Goal: Transaction & Acquisition: Purchase product/service

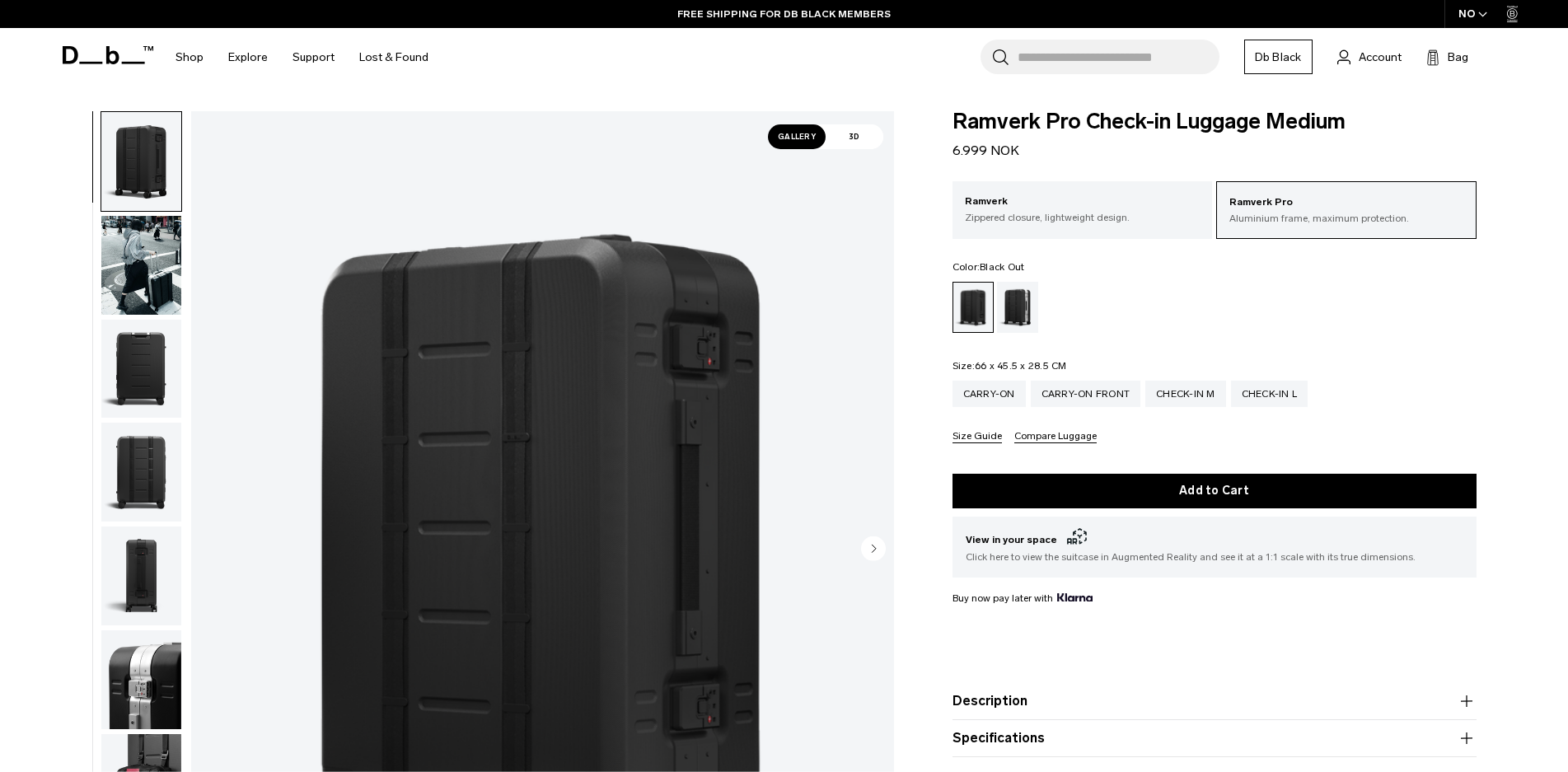
click at [957, 113] on span "Ramverk Pro Check-in Luggage Medium" at bounding box center [1214, 122] width 524 height 22
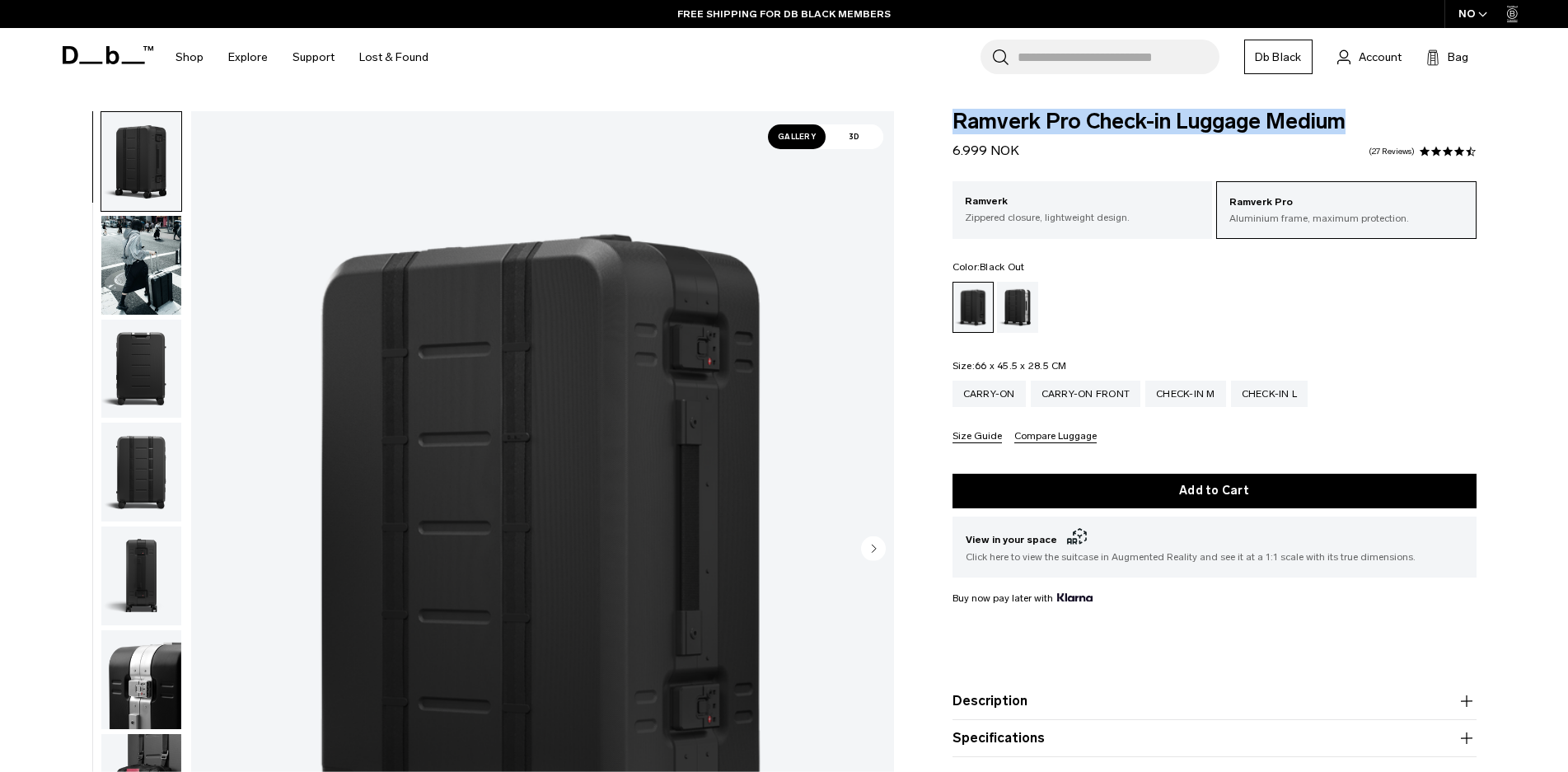
drag, startPoint x: 957, startPoint y: 113, endPoint x: 1340, endPoint y: 135, distance: 383.6
click at [1340, 135] on div "Ramverk Pro Check-in Luggage Medium 6.999 NOK 4.3 star rating 27 Reviews" at bounding box center [1214, 135] width 524 height 49
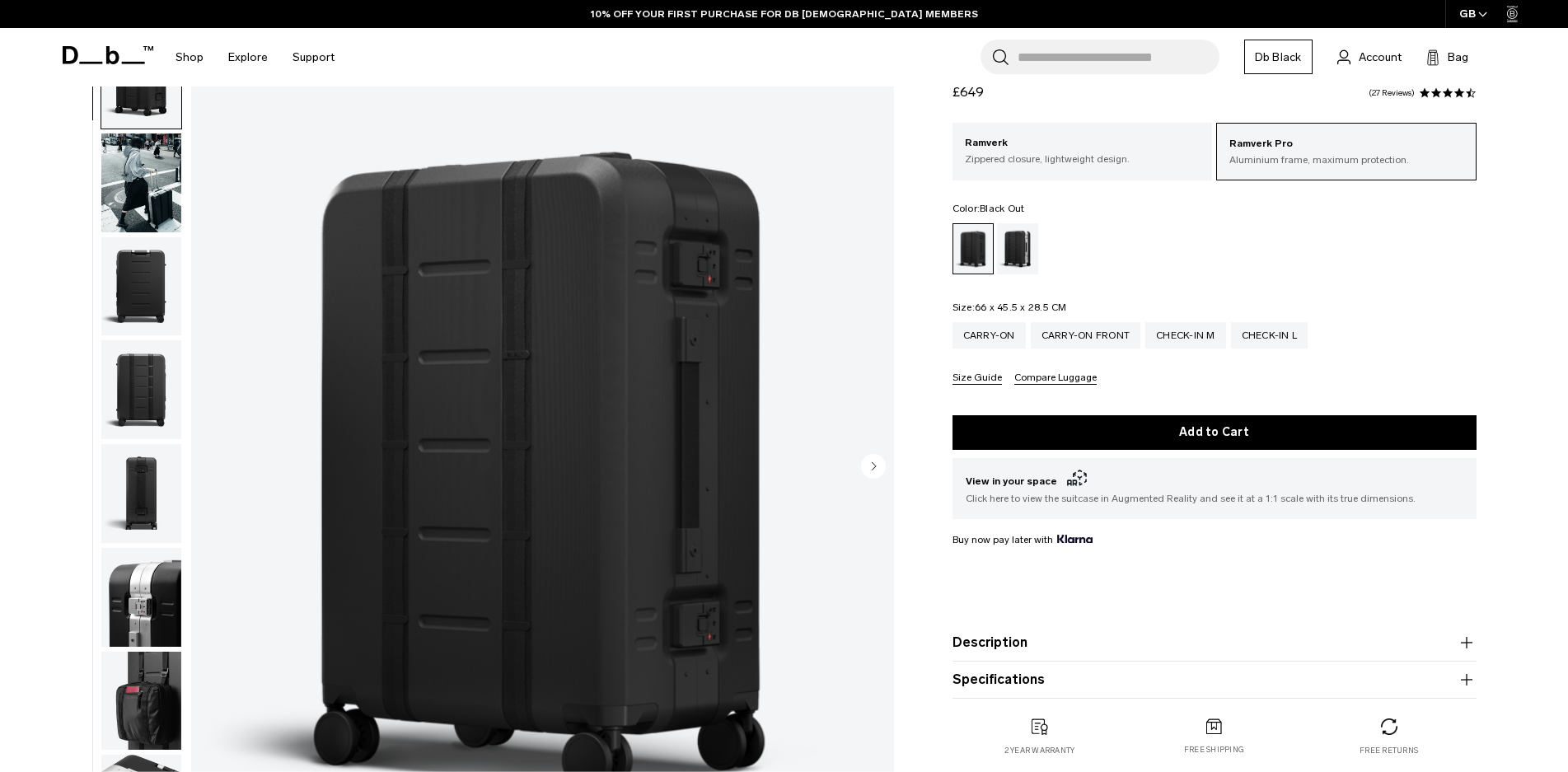
scroll to position [83, 0]
click at [140, 233] on img "button" at bounding box center [141, 183] width 80 height 99
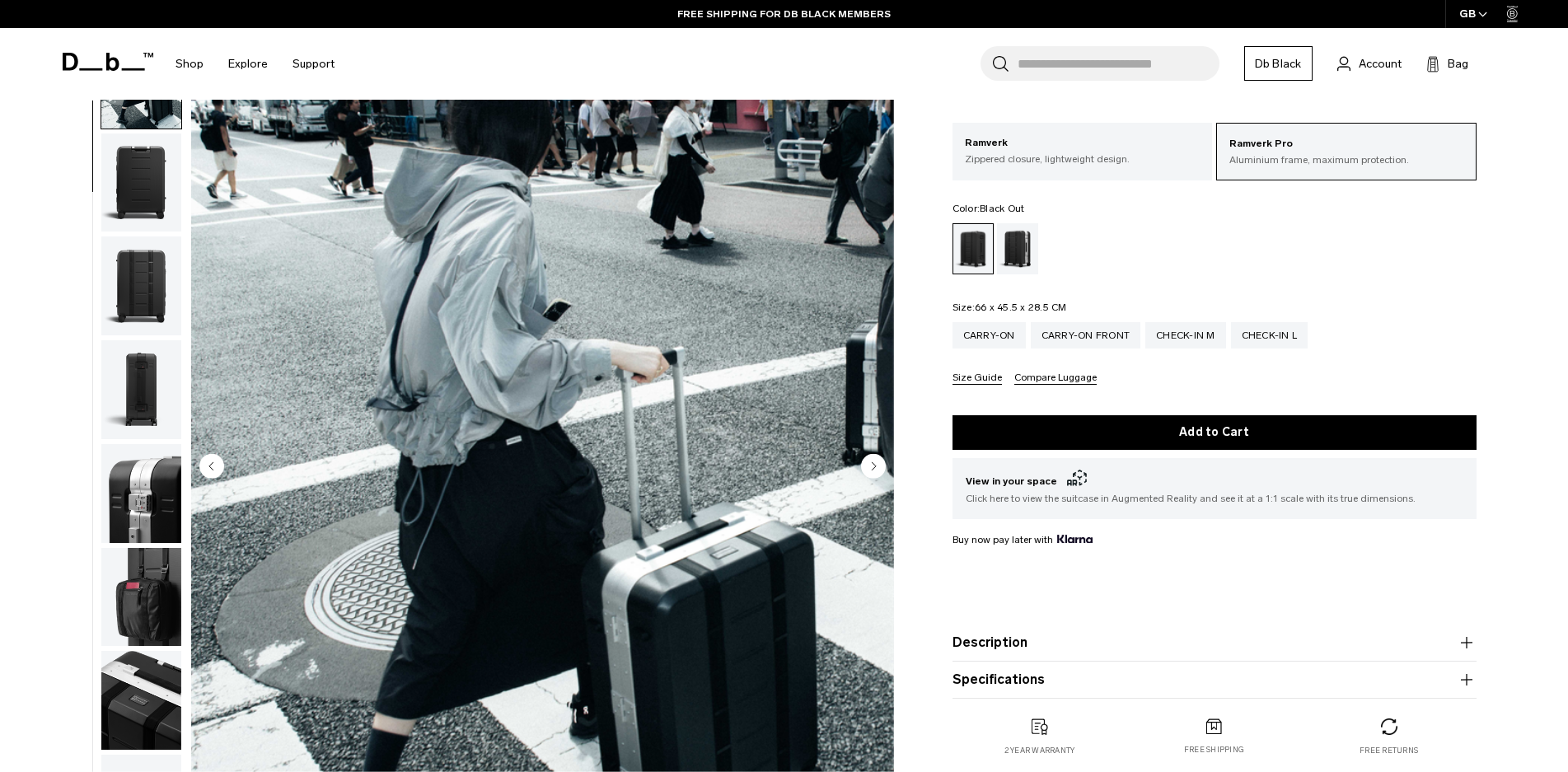
scroll to position [0, 0]
